Goal: Navigation & Orientation: Go to known website

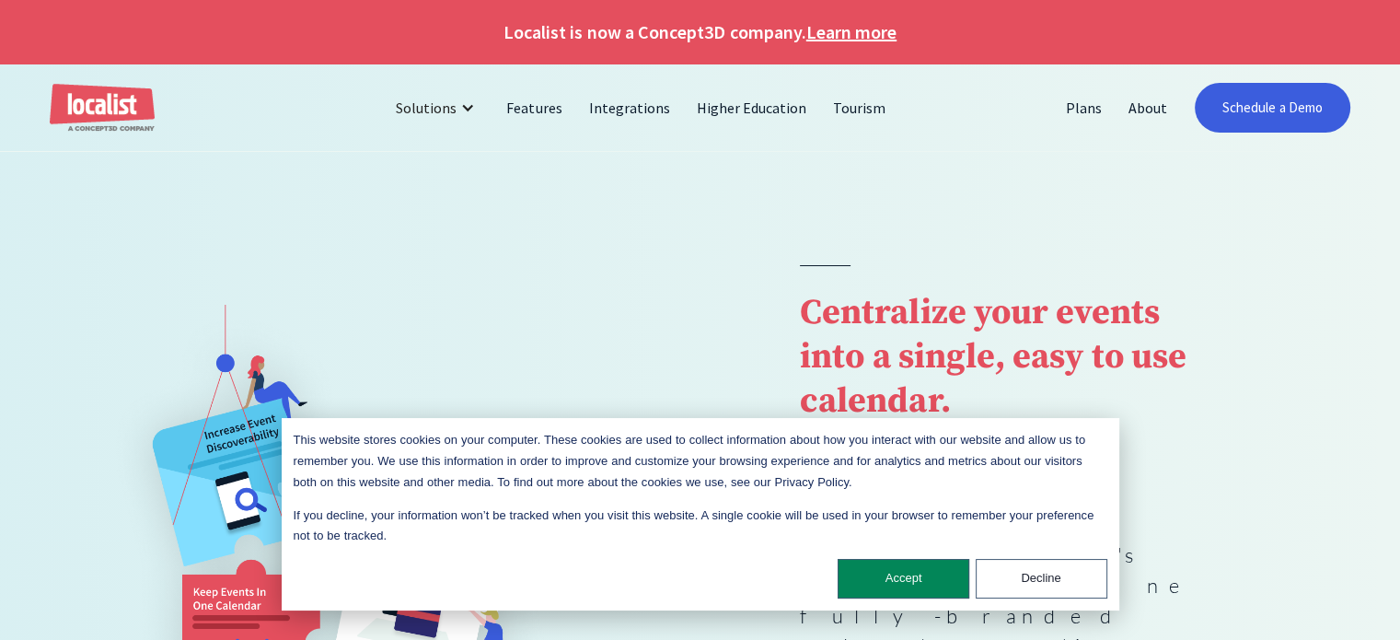
click at [89, 116] on img "home" at bounding box center [102, 108] width 105 height 49
click at [1003, 581] on button "Decline" at bounding box center [1042, 579] width 132 height 40
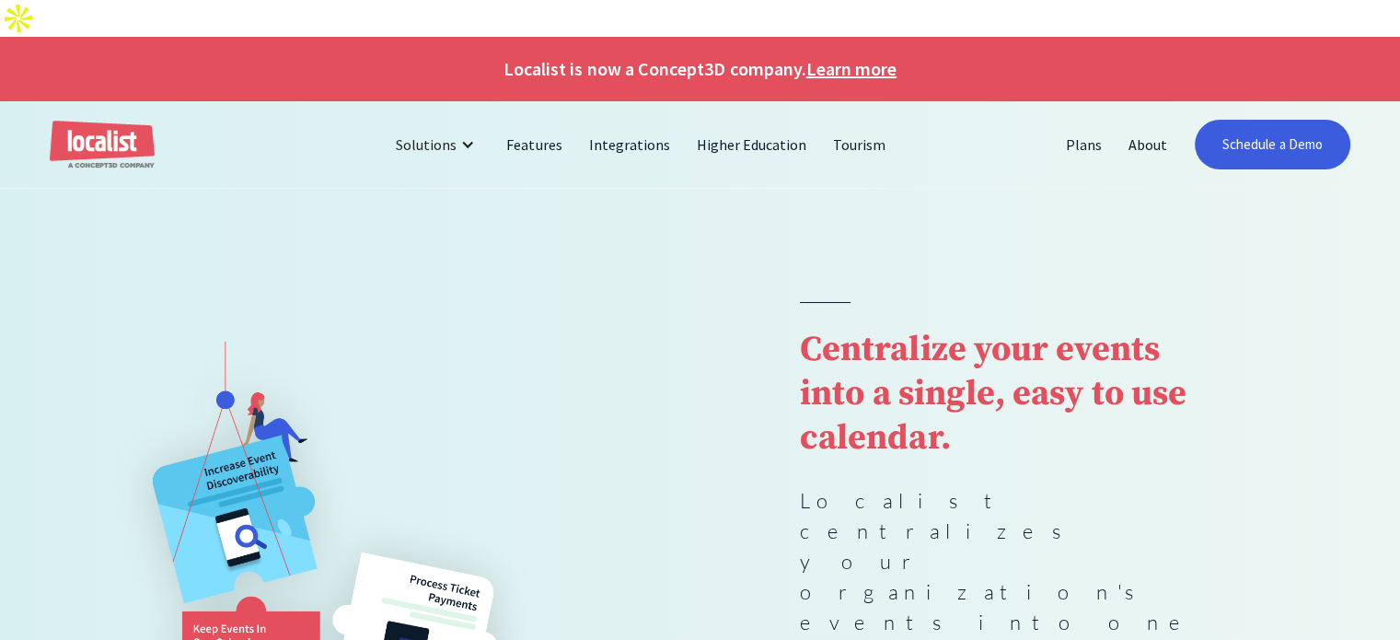
click at [98, 122] on img "home" at bounding box center [102, 145] width 105 height 49
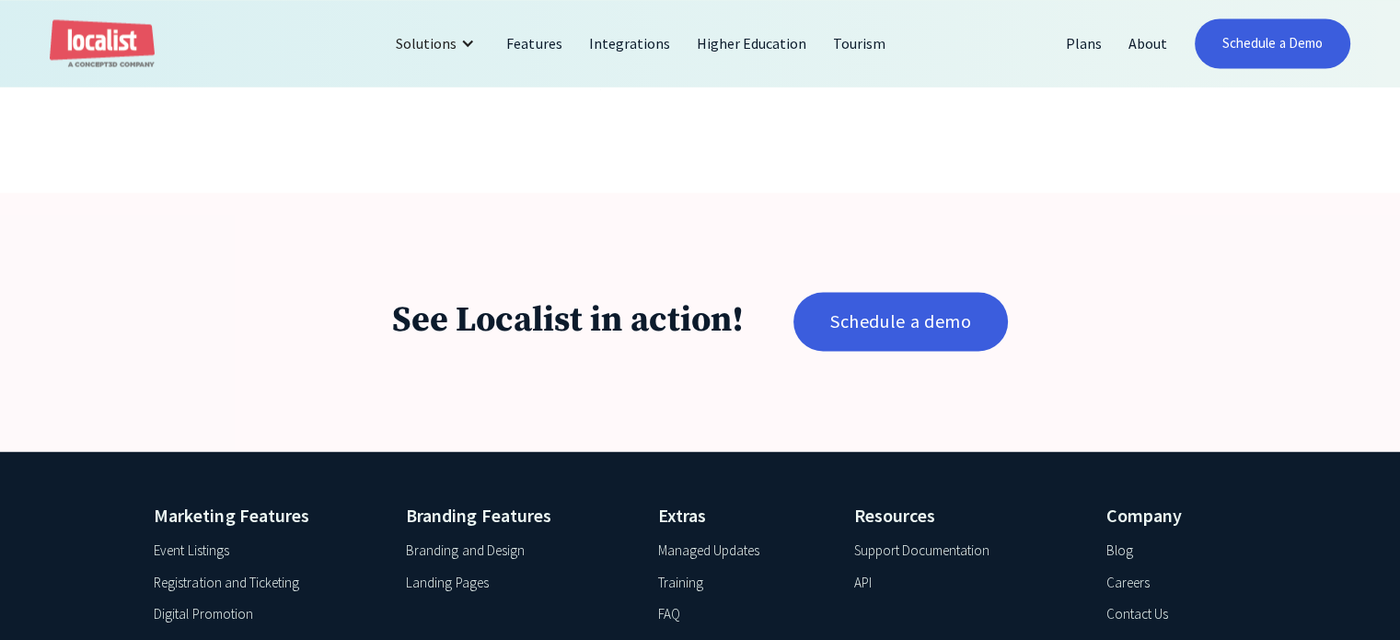
scroll to position [3274, 0]
